Goal: Information Seeking & Learning: Learn about a topic

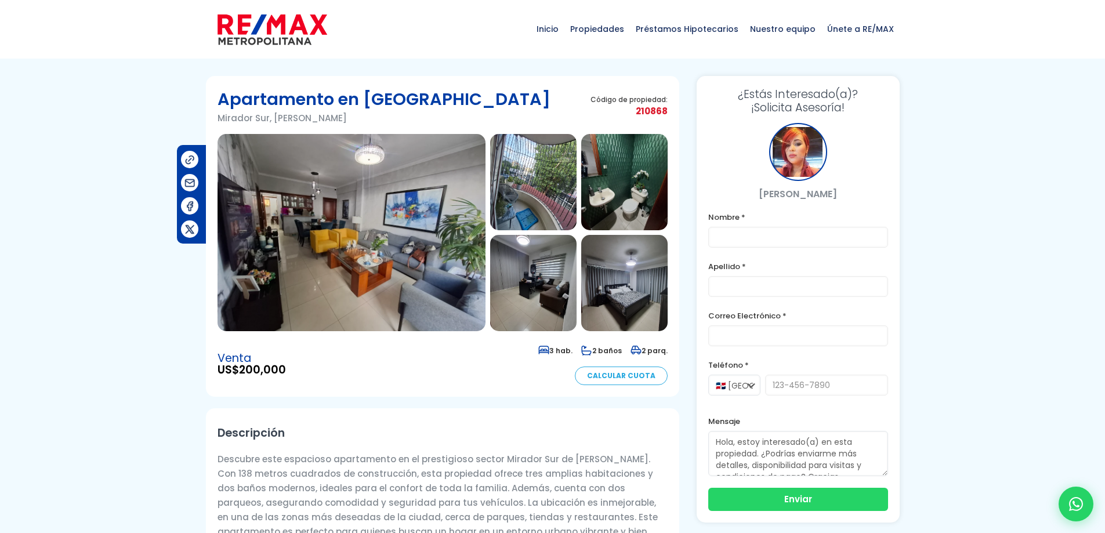
click at [374, 206] on img at bounding box center [351, 232] width 268 height 197
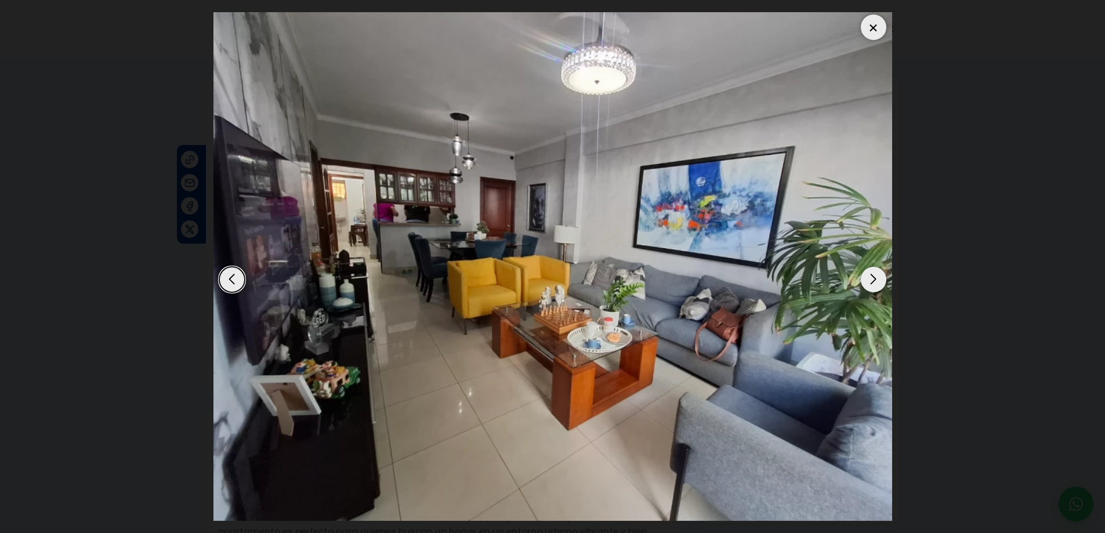
click at [872, 278] on div "Next slide" at bounding box center [874, 280] width 26 height 26
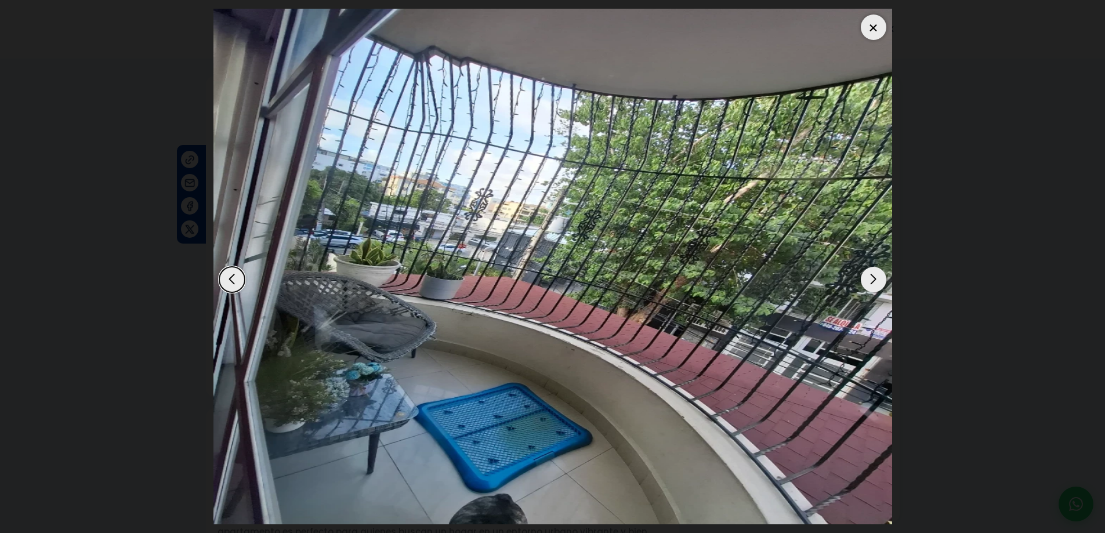
click at [872, 278] on div "Next slide" at bounding box center [874, 280] width 26 height 26
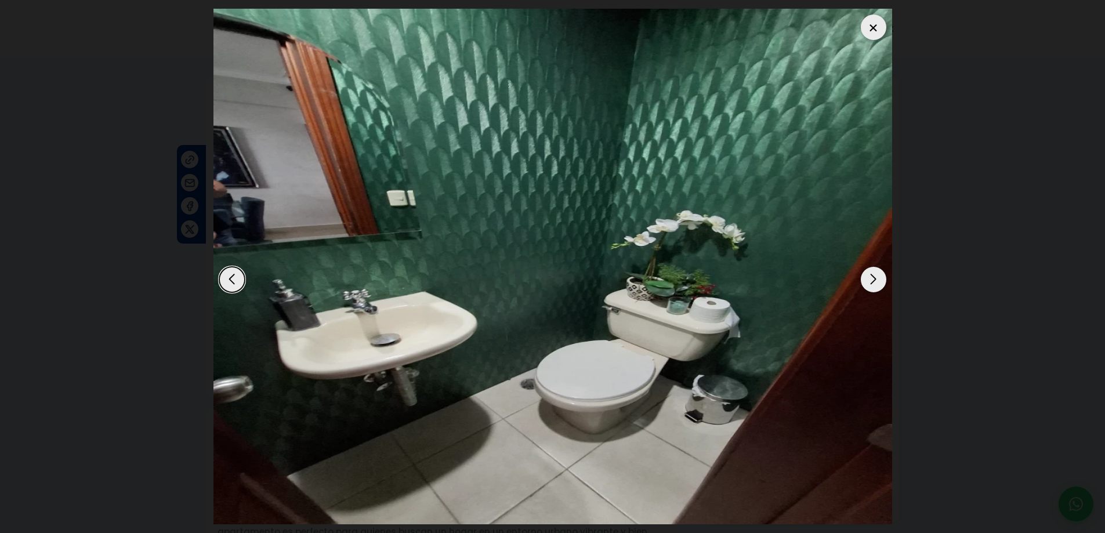
click at [872, 278] on div "Next slide" at bounding box center [874, 280] width 26 height 26
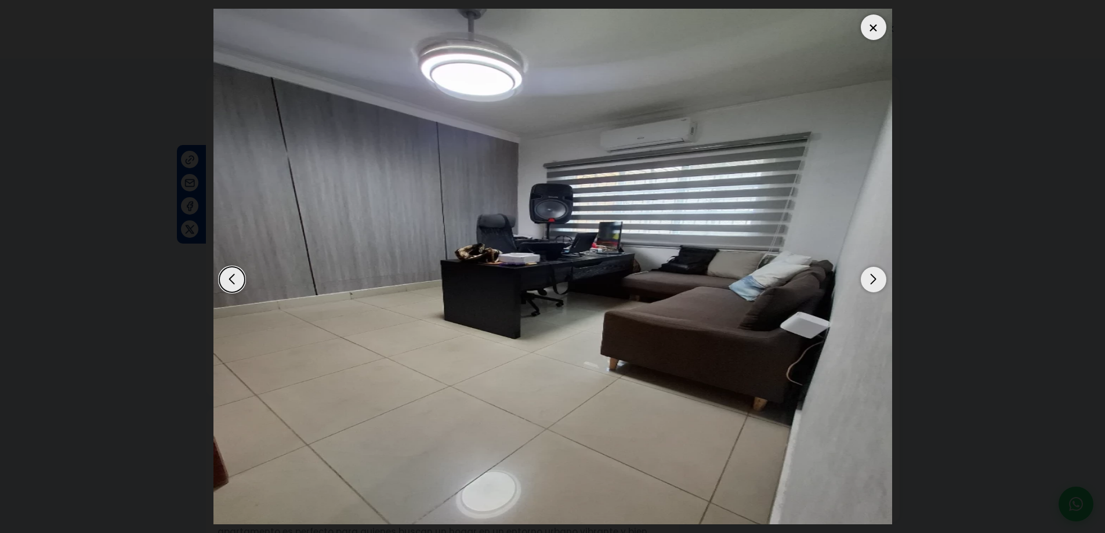
click at [872, 278] on div "Next slide" at bounding box center [874, 280] width 26 height 26
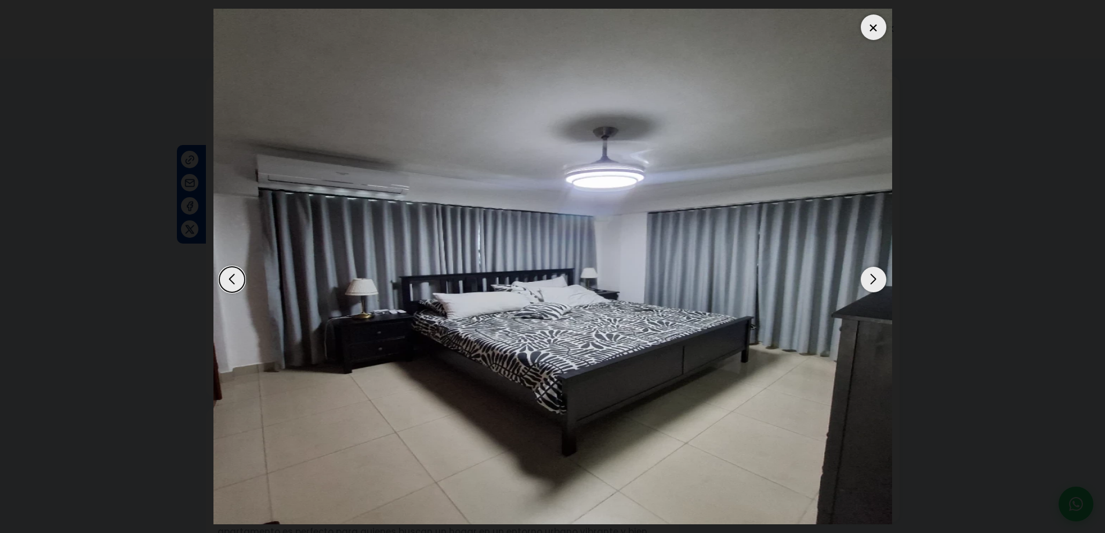
click at [872, 278] on div "Next slide" at bounding box center [874, 280] width 26 height 26
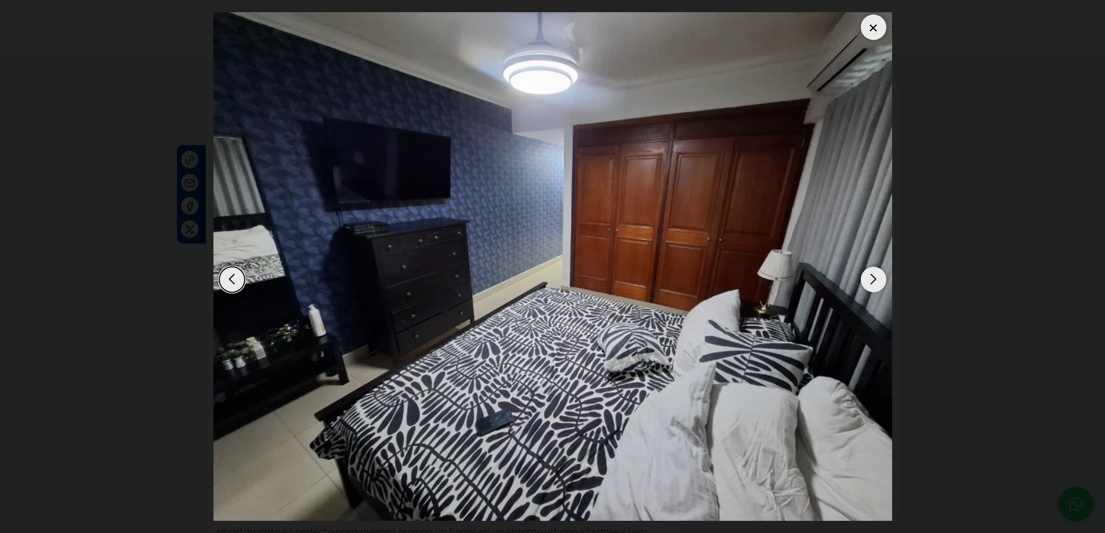
click at [872, 278] on div "Next slide" at bounding box center [874, 280] width 26 height 26
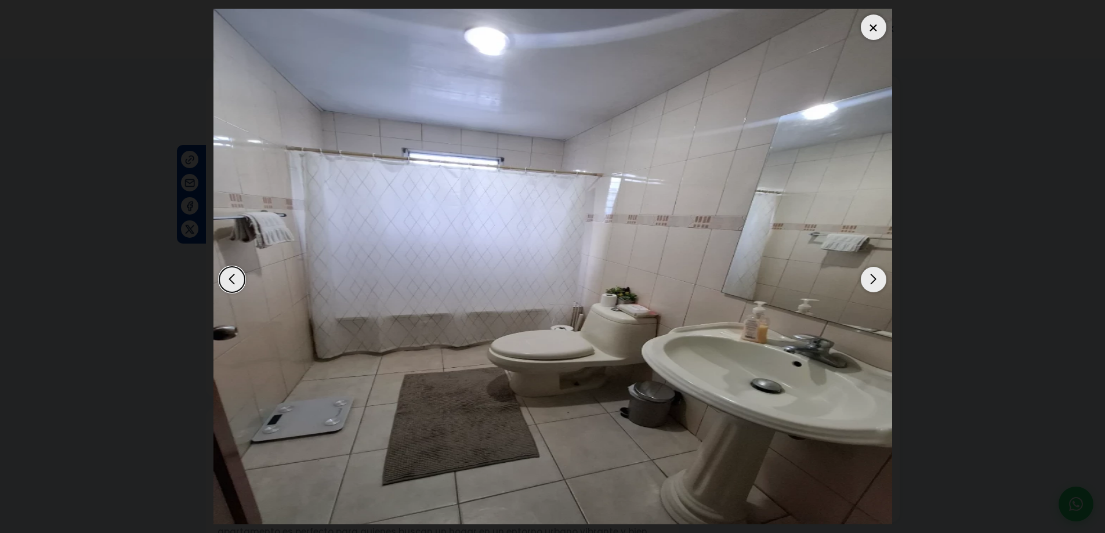
click at [872, 278] on div "Next slide" at bounding box center [874, 280] width 26 height 26
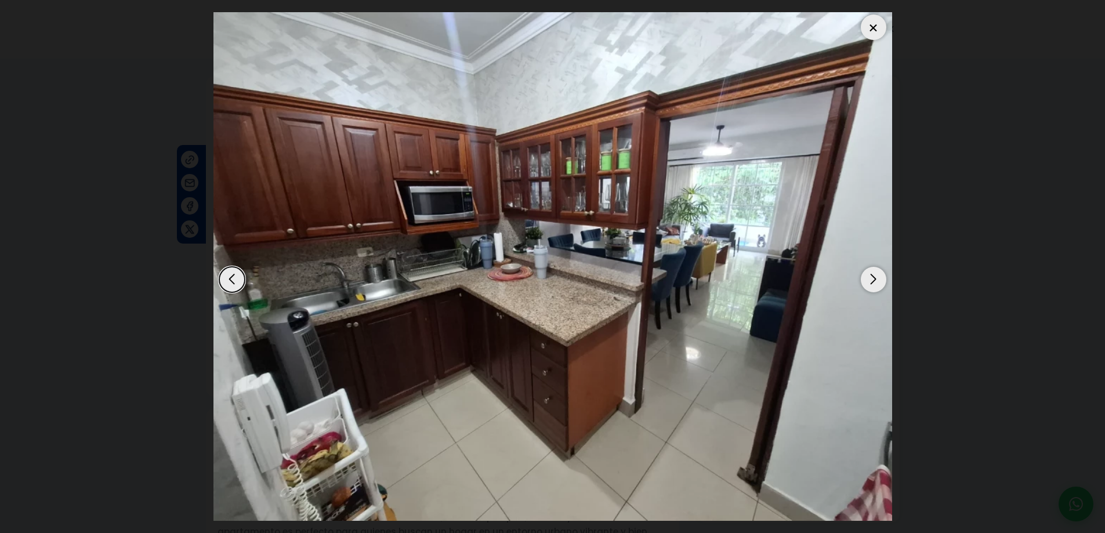
click at [872, 278] on div "Next slide" at bounding box center [874, 280] width 26 height 26
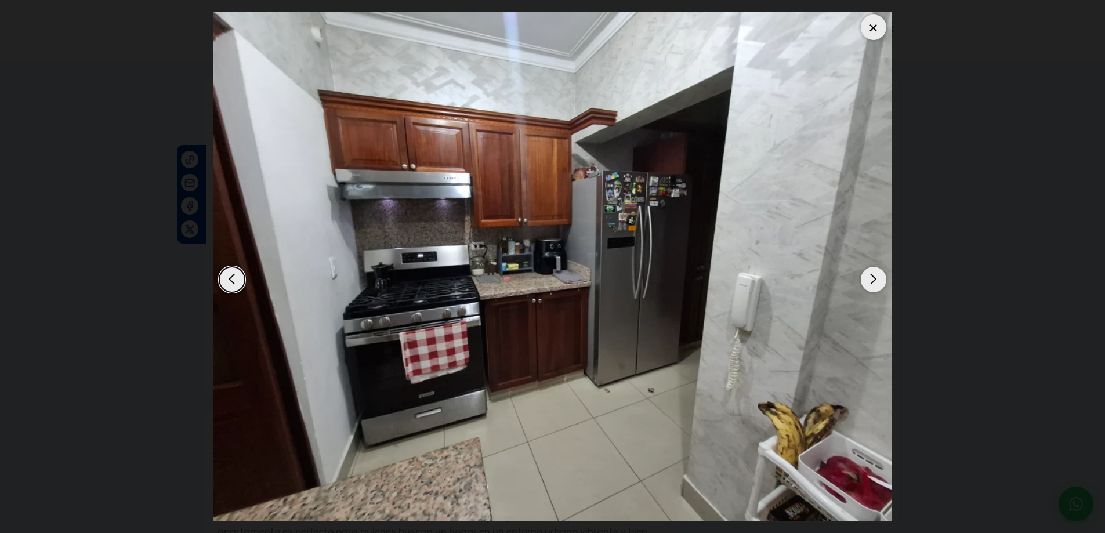
click at [872, 278] on div "Next slide" at bounding box center [874, 280] width 26 height 26
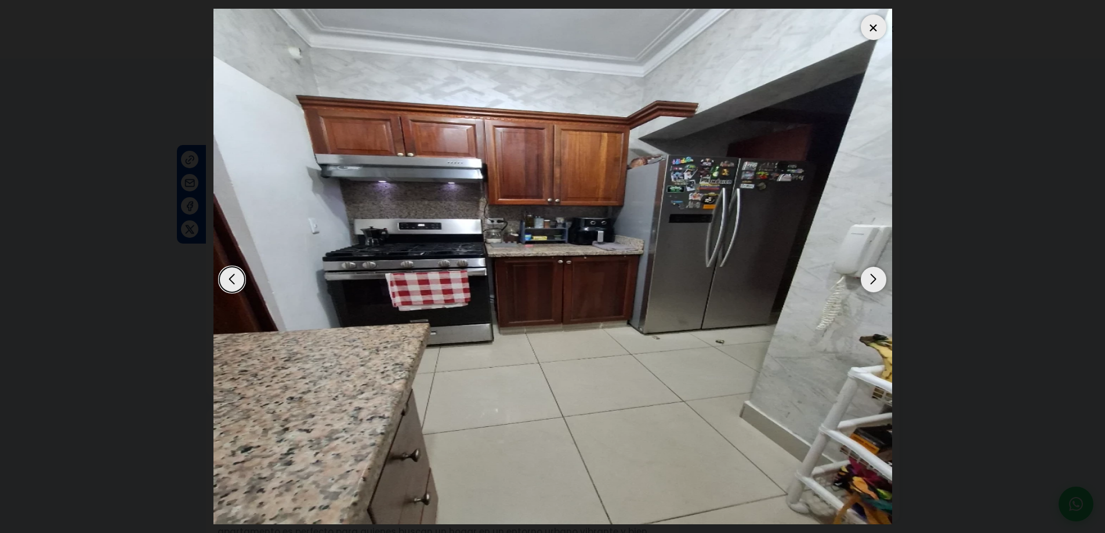
click at [872, 278] on div "Next slide" at bounding box center [874, 280] width 26 height 26
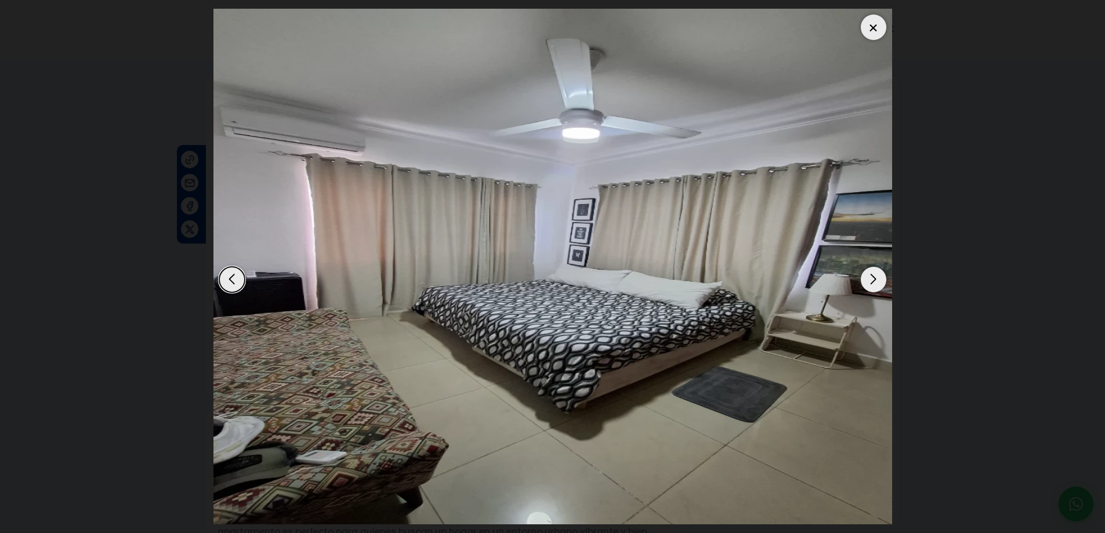
click at [872, 278] on div "Next slide" at bounding box center [874, 280] width 26 height 26
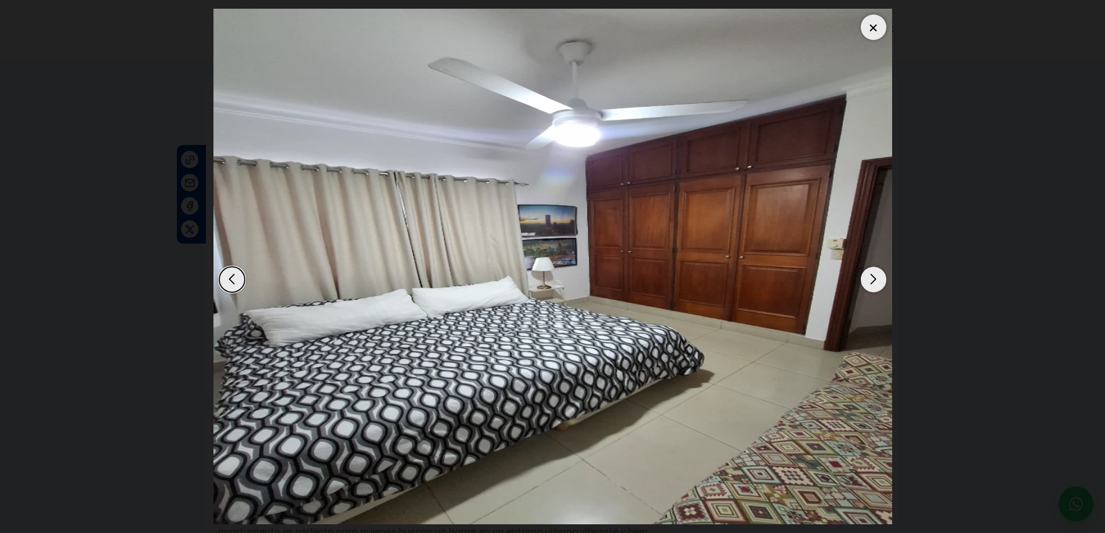
click at [872, 278] on div "Next slide" at bounding box center [874, 280] width 26 height 26
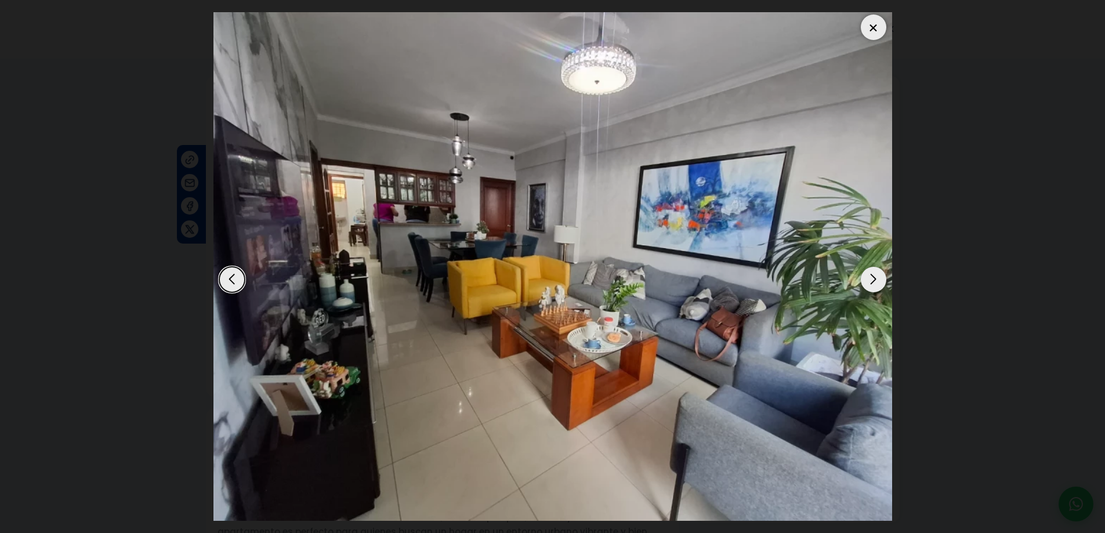
click at [872, 278] on div "Next slide" at bounding box center [874, 280] width 26 height 26
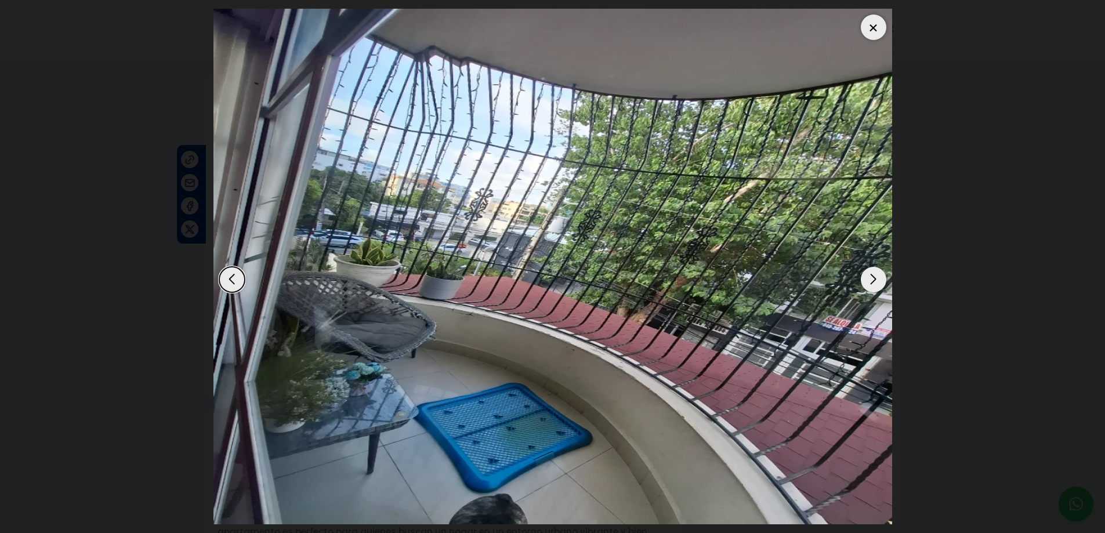
click at [872, 278] on div "Next slide" at bounding box center [874, 280] width 26 height 26
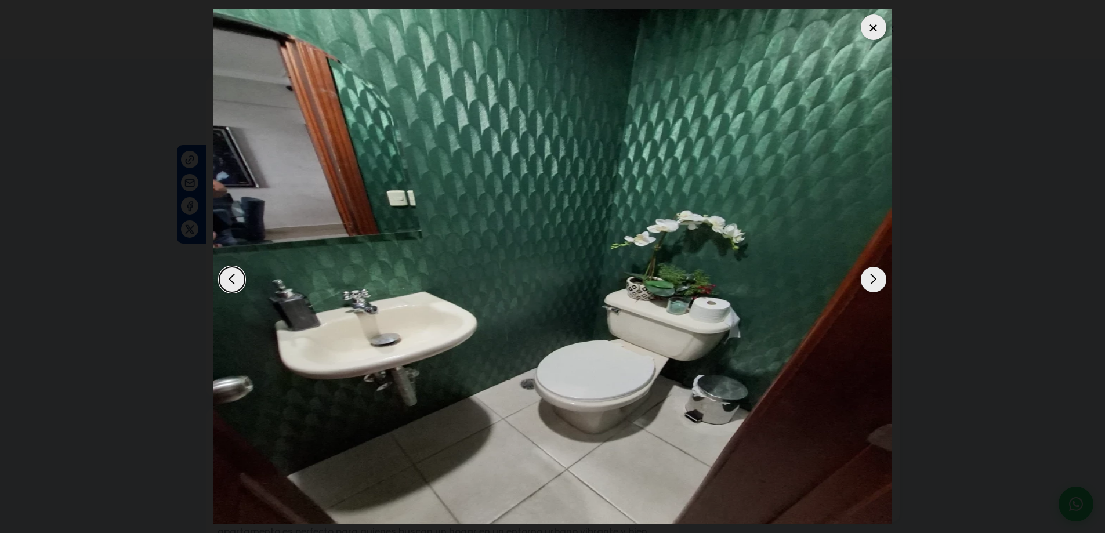
click at [872, 278] on div "Next slide" at bounding box center [874, 280] width 26 height 26
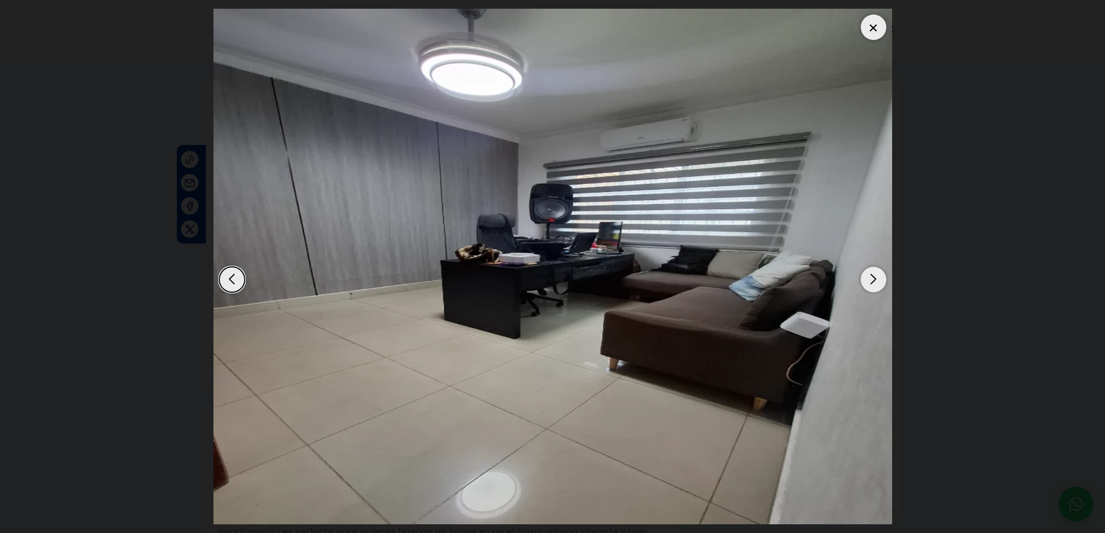
click at [873, 30] on div at bounding box center [874, 27] width 26 height 26
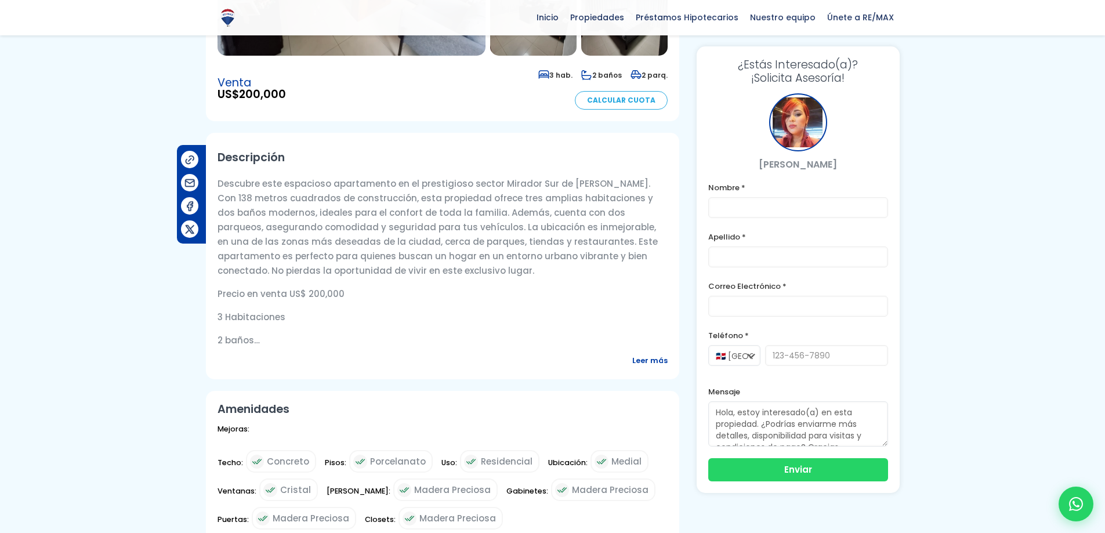
scroll to position [290, 0]
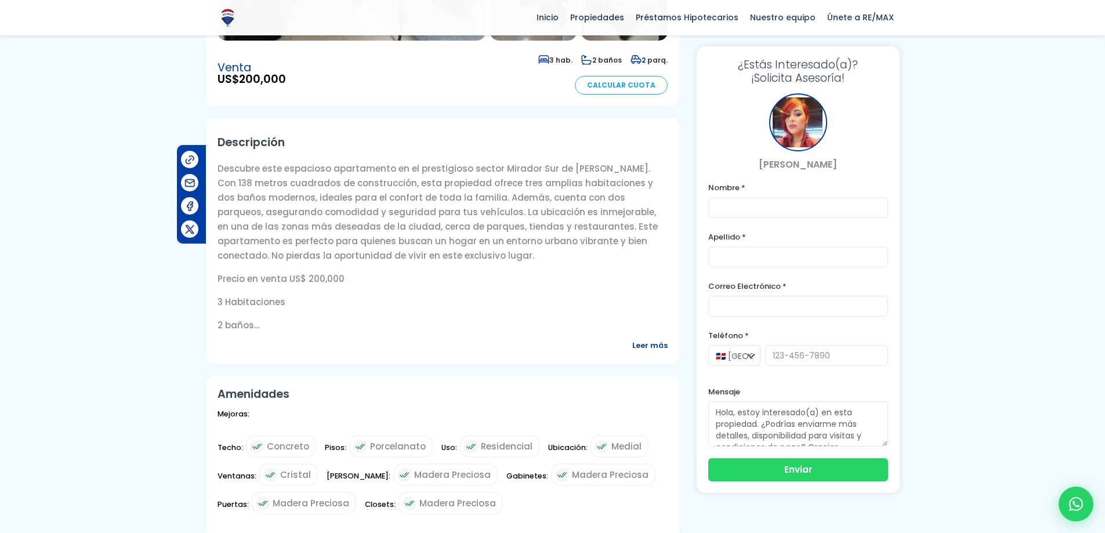
click at [389, 316] on div "Descubre este espacioso apartamento en el prestigioso sector Mirador Sur de [PE…" at bounding box center [442, 246] width 450 height 171
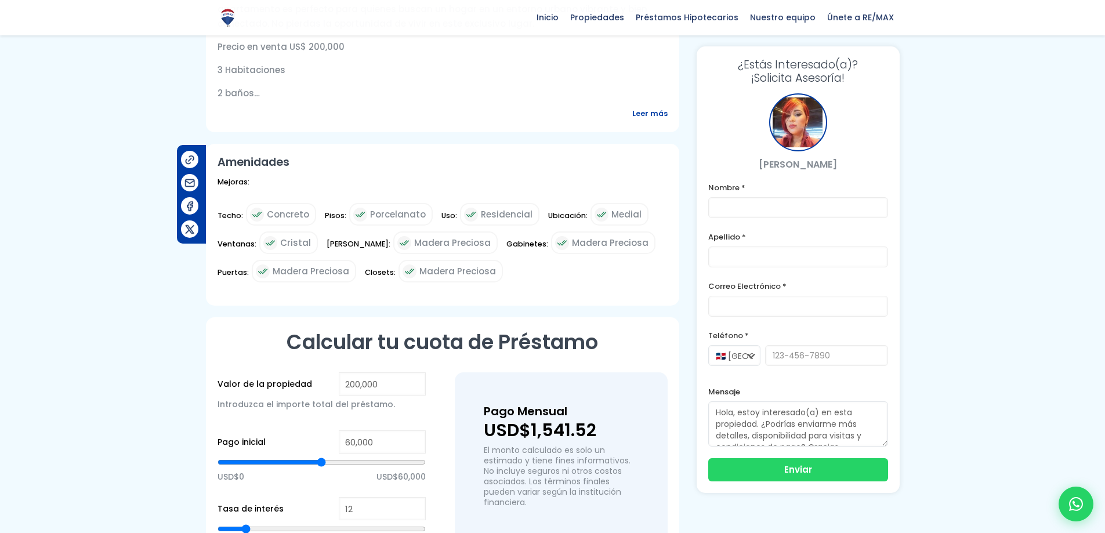
scroll to position [696, 0]
